Goal: Ask a question: Seek information or help from site administrators or community

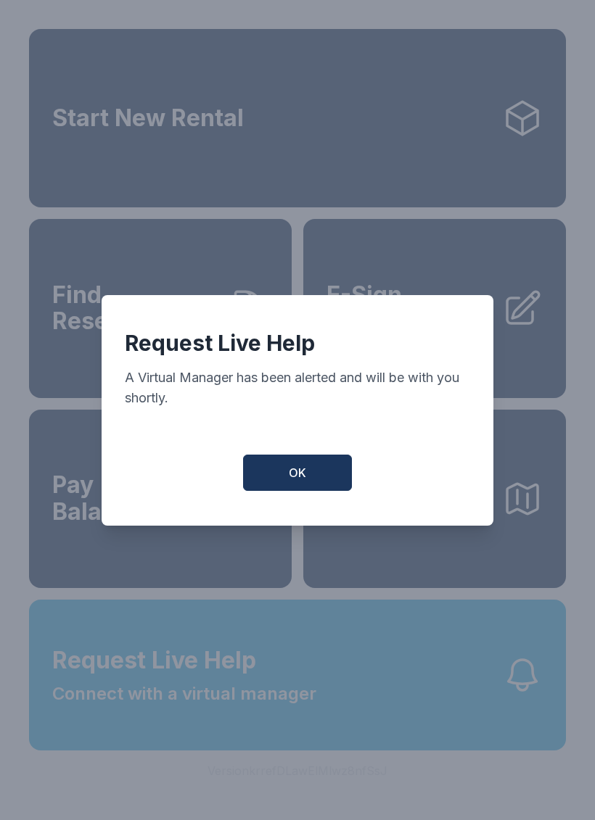
click at [294, 473] on span "OK" at bounding box center [297, 472] width 17 height 17
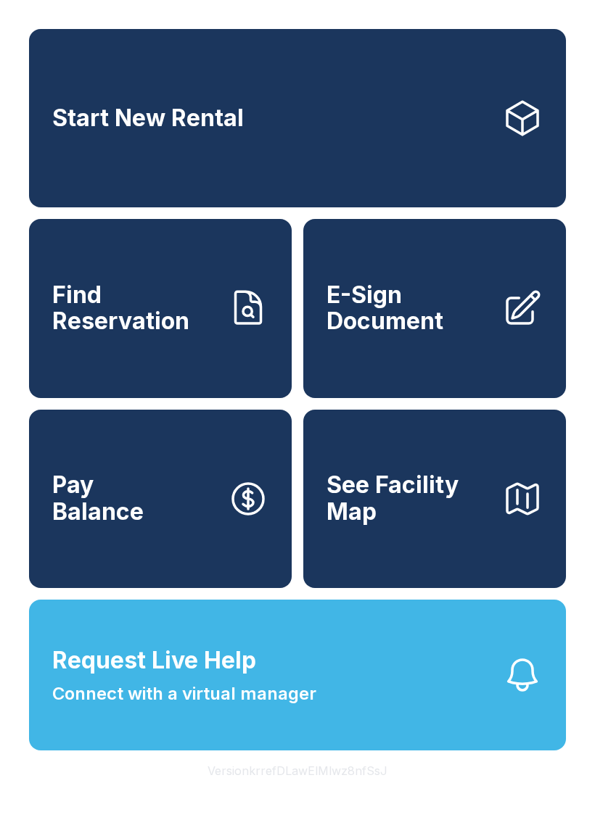
click at [294, 472] on span "OK" at bounding box center [297, 469] width 17 height 17
click at [288, 485] on button "Pay Balance" at bounding box center [160, 499] width 263 height 178
click at [515, 696] on icon "button" at bounding box center [522, 675] width 41 height 41
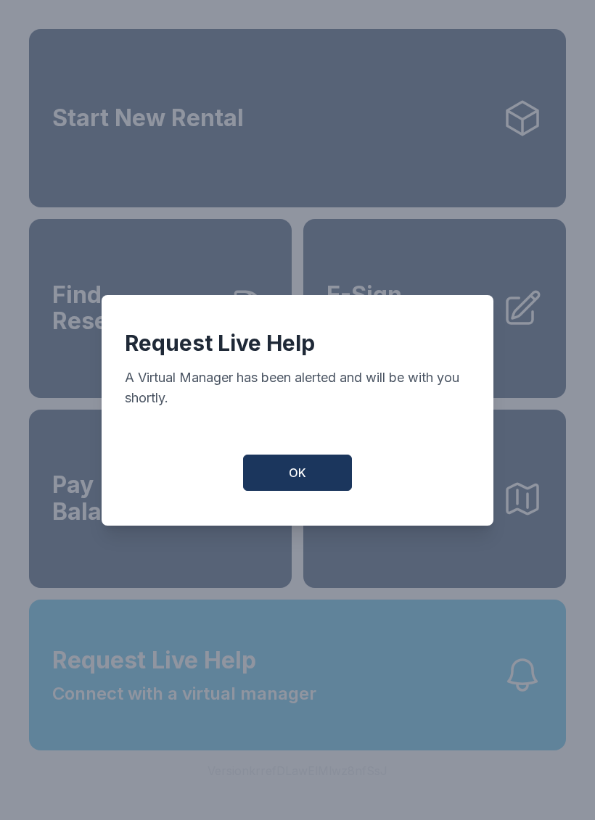
click at [308, 481] on button "OK" at bounding box center [297, 473] width 109 height 36
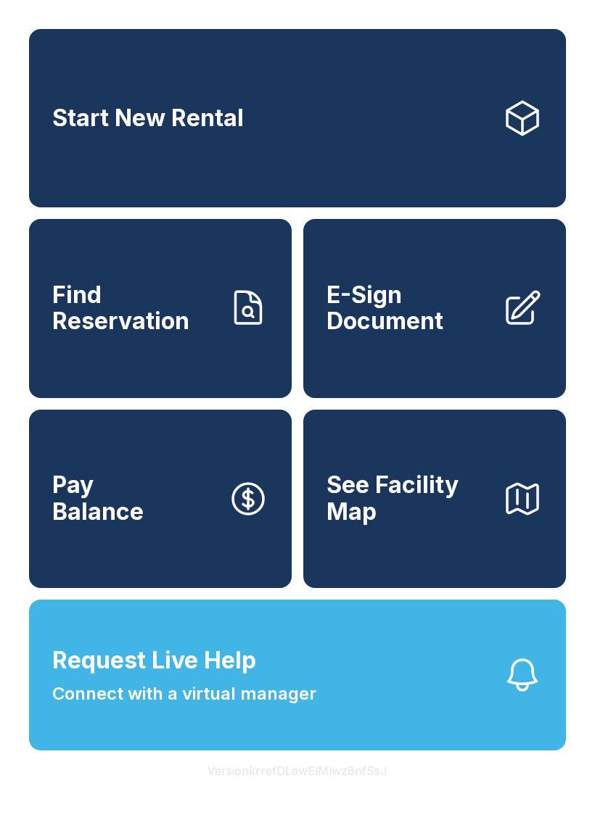
click at [518, 696] on icon "button" at bounding box center [522, 675] width 41 height 41
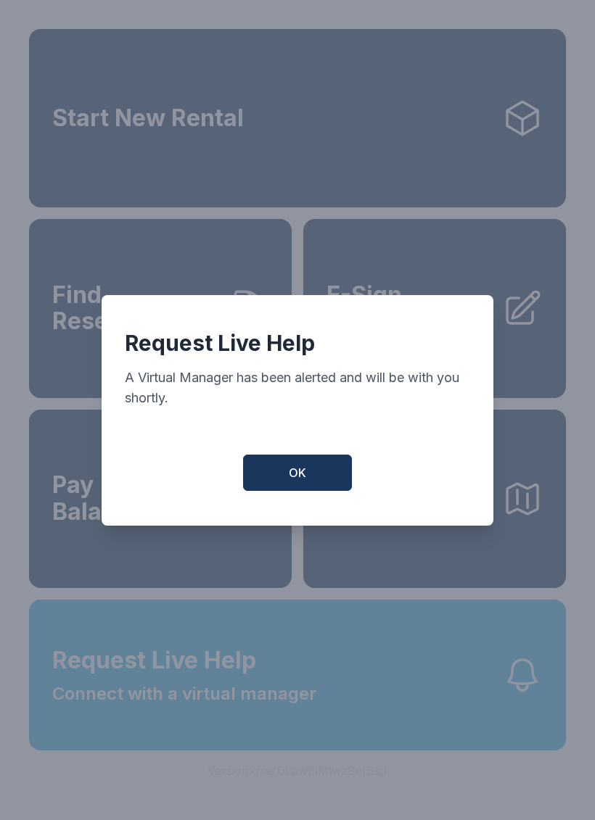
click at [301, 472] on button "OK" at bounding box center [297, 473] width 109 height 36
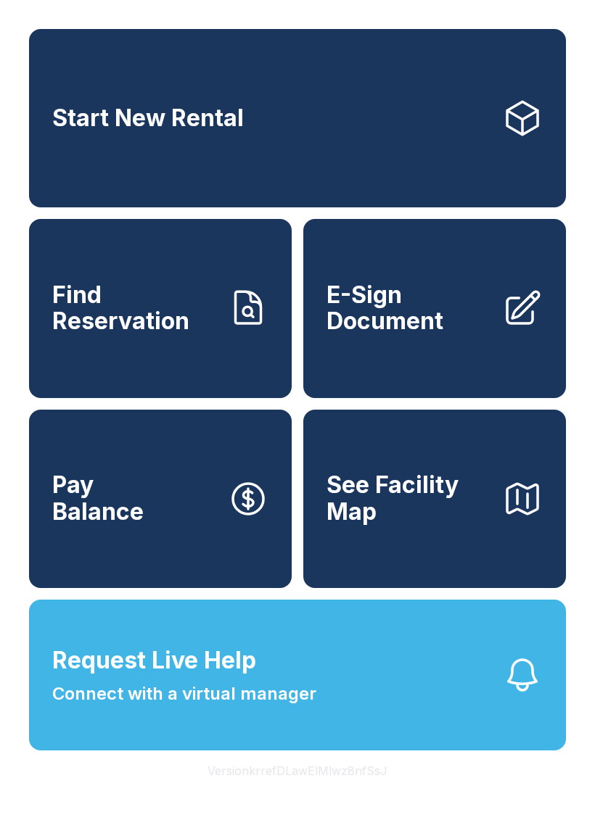
click at [509, 696] on icon "button" at bounding box center [522, 675] width 41 height 41
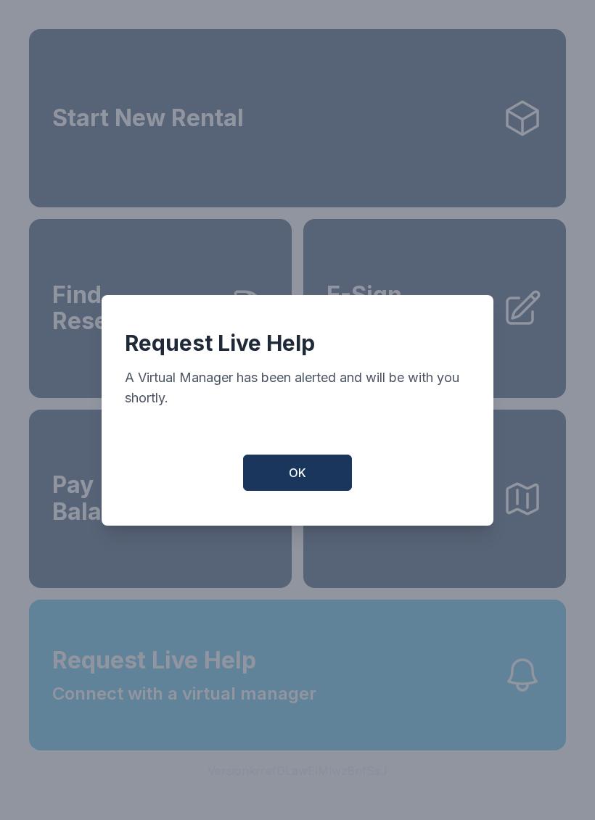
click at [299, 478] on span "OK" at bounding box center [297, 472] width 17 height 17
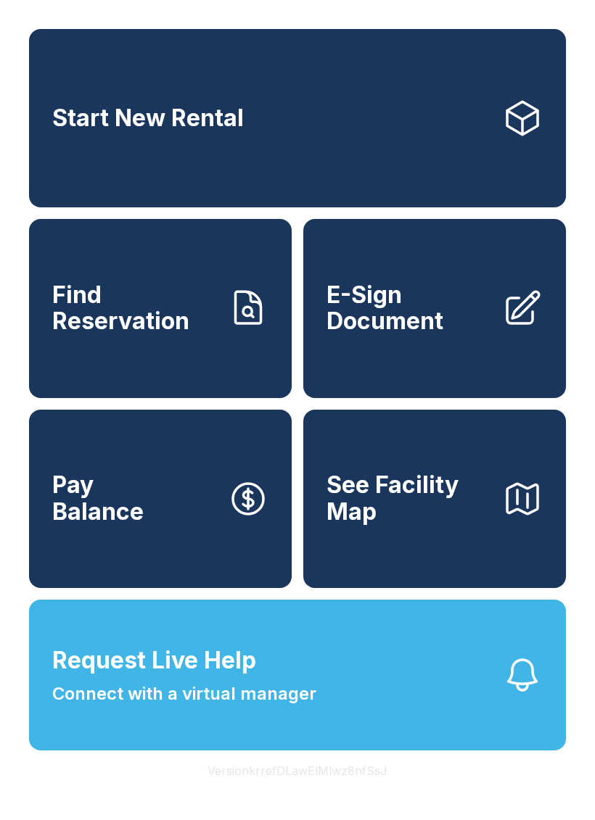
click at [210, 707] on span "Connect with a virtual manager" at bounding box center [184, 694] width 264 height 26
click at [442, 741] on div "Request Live Help A Virtual Manager has been alerted and will be with you short…" at bounding box center [297, 410] width 595 height 820
click at [454, 741] on button "Request Live Help Connect with a virtual manager" at bounding box center [297, 675] width 537 height 151
